Goal: Task Accomplishment & Management: Use online tool/utility

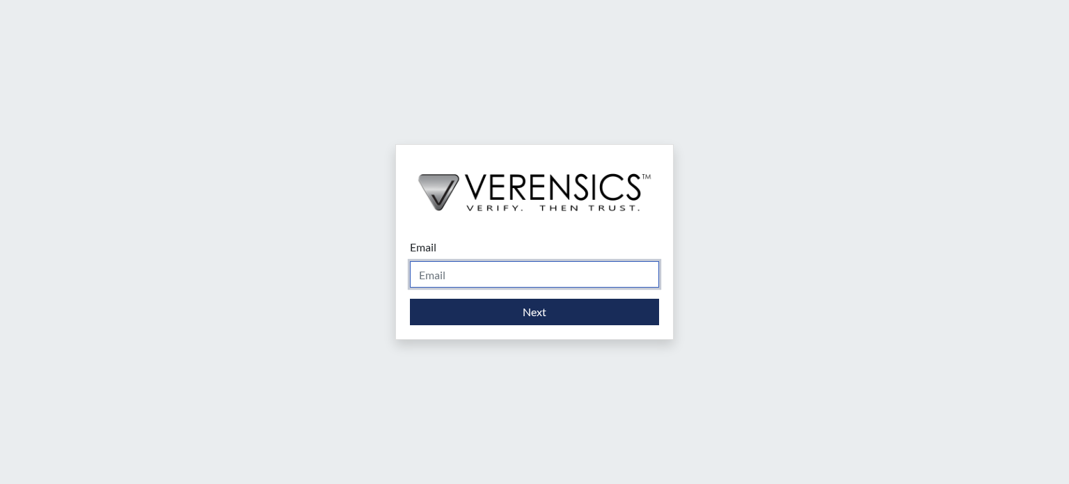
click at [469, 272] on input "Email" at bounding box center [534, 274] width 249 height 26
type input "[EMAIL_ADDRESS][DOMAIN_NAME]"
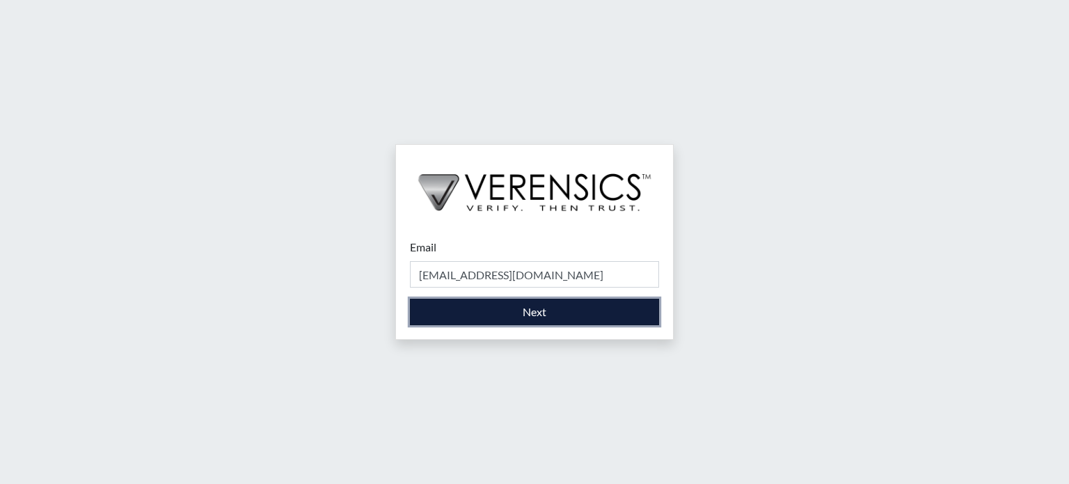
click at [453, 314] on button "Next" at bounding box center [534, 312] width 249 height 26
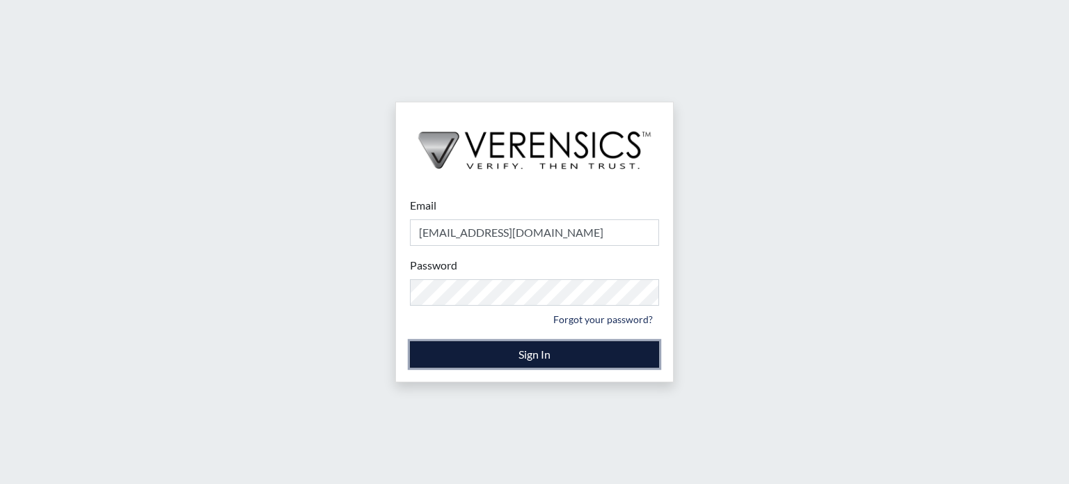
click at [479, 359] on button "Sign In" at bounding box center [534, 354] width 249 height 26
